Goal: Navigation & Orientation: Find specific page/section

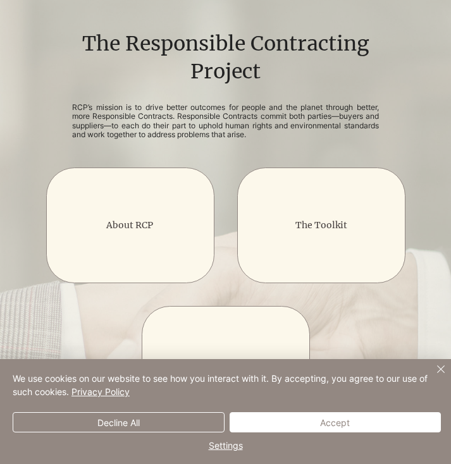
scroll to position [177, 0]
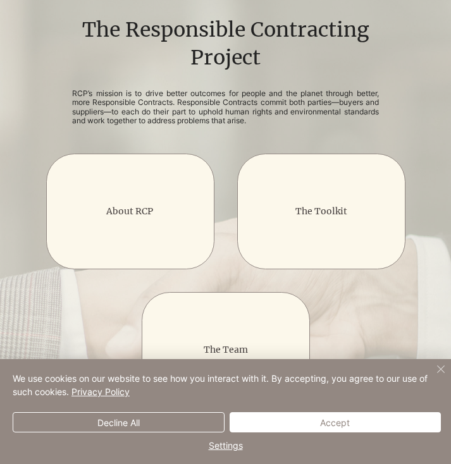
click at [438, 368] on img "Close" at bounding box center [440, 369] width 15 height 15
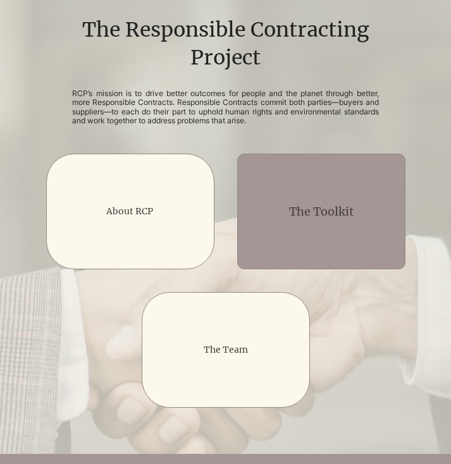
click at [319, 168] on div "main content" at bounding box center [321, 212] width 168 height 116
click at [305, 204] on h2 "The Toolkit" at bounding box center [321, 212] width 135 height 16
click at [305, 221] on div "main content" at bounding box center [321, 212] width 168 height 116
click at [301, 202] on div "main content" at bounding box center [321, 212] width 168 height 116
click at [298, 213] on link "The Toolkit" at bounding box center [321, 211] width 65 height 15
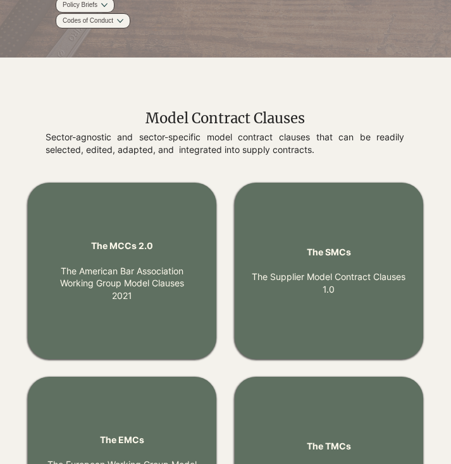
scroll to position [443, 0]
